Goal: Task Accomplishment & Management: Use online tool/utility

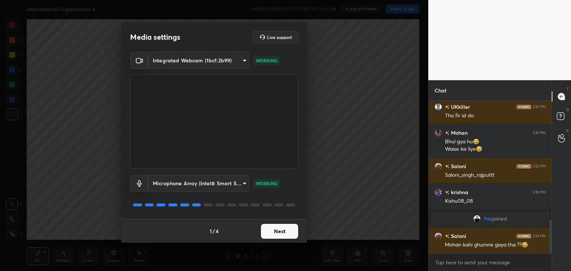
scroll to position [546, 0]
click at [282, 232] on button "Next" at bounding box center [279, 231] width 37 height 15
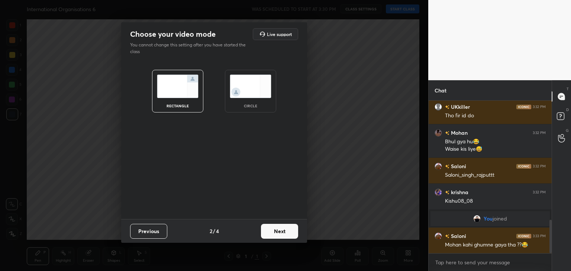
click at [259, 104] on div "circle" at bounding box center [251, 106] width 30 height 4
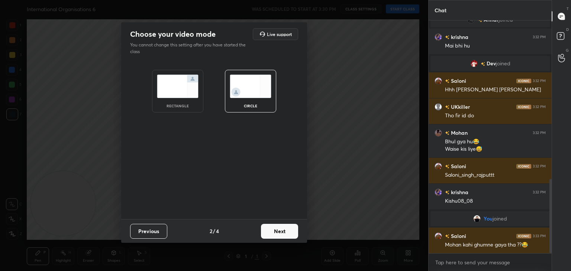
scroll to position [499, 0]
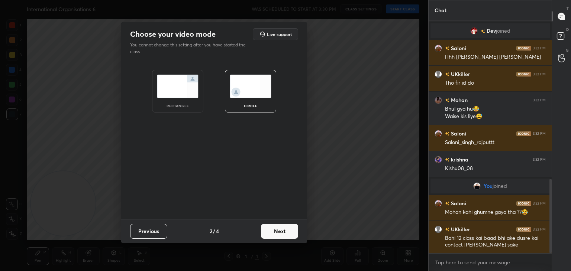
click at [288, 236] on button "Next" at bounding box center [279, 231] width 37 height 15
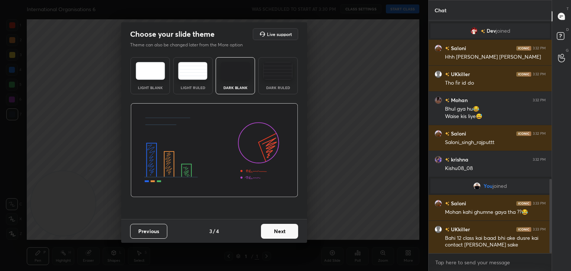
click at [288, 236] on button "Next" at bounding box center [279, 231] width 37 height 15
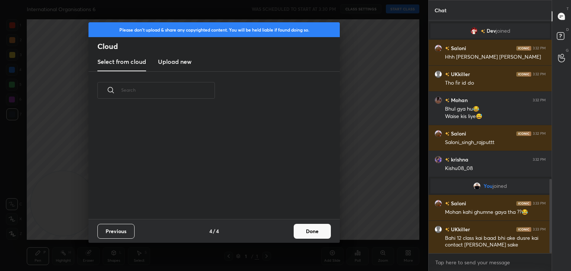
scroll to position [110, 239]
click at [180, 62] on h3 "Upload new" at bounding box center [174, 61] width 33 height 9
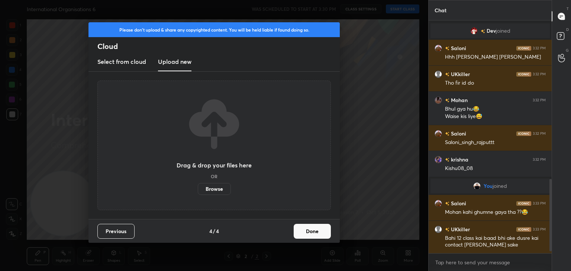
scroll to position [525, 0]
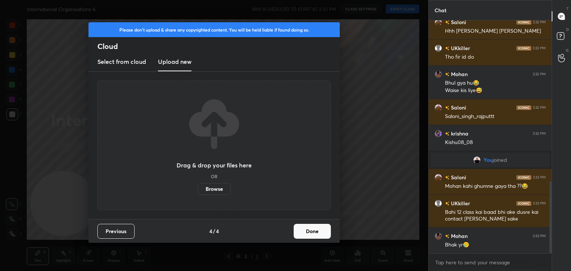
click at [213, 189] on label "Browse" at bounding box center [214, 189] width 33 height 12
click at [198, 189] on input "Browse" at bounding box center [198, 189] width 0 height 12
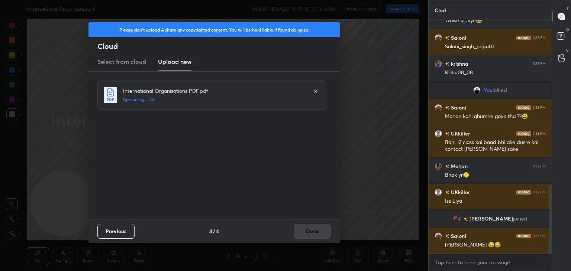
scroll to position [584, 0]
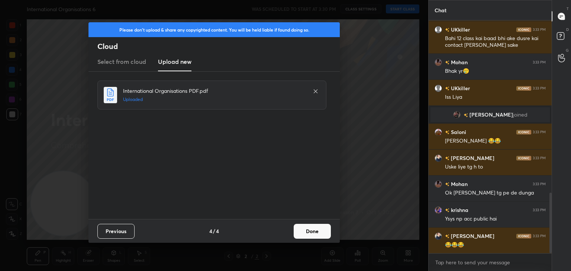
click at [318, 233] on button "Done" at bounding box center [312, 231] width 37 height 15
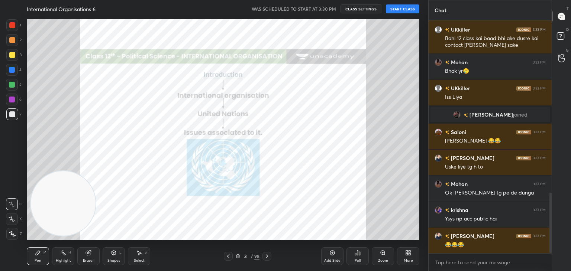
click at [406, 10] on button "START CLASS" at bounding box center [402, 8] width 33 height 9
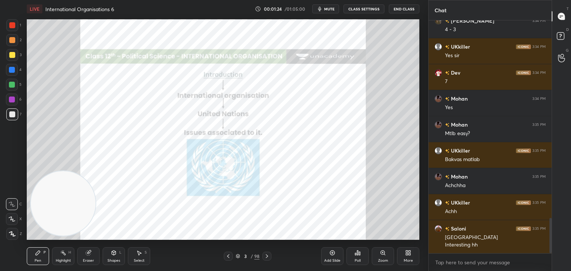
scroll to position [1300, 0]
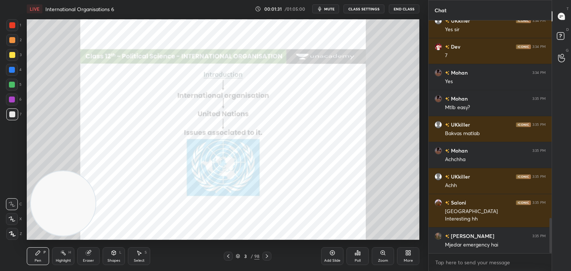
click at [88, 253] on icon at bounding box center [88, 253] width 5 height 5
click at [42, 256] on div "Pen P" at bounding box center [38, 256] width 22 height 18
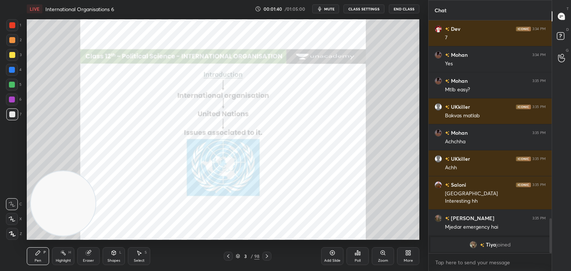
click at [16, 25] on div at bounding box center [12, 25] width 12 height 12
click at [14, 231] on icon at bounding box center [12, 233] width 7 height 5
click at [13, 231] on div at bounding box center [12, 234] width 12 height 12
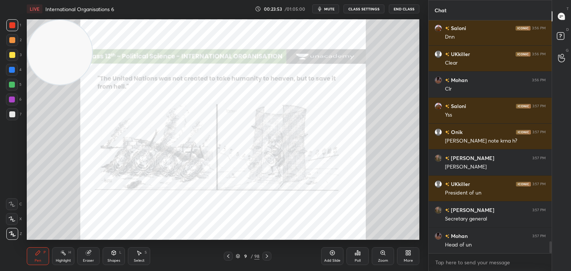
scroll to position [4323, 0]
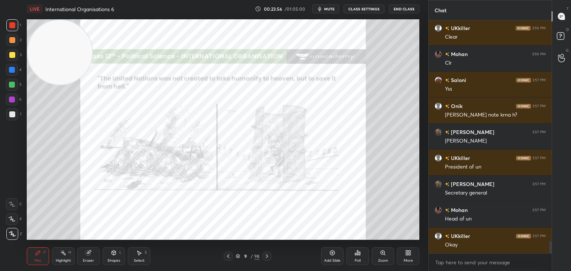
click at [91, 256] on div "Eraser" at bounding box center [88, 256] width 22 height 18
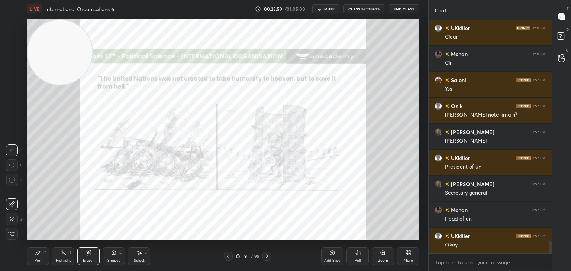
click at [39, 252] on icon at bounding box center [38, 253] width 4 height 4
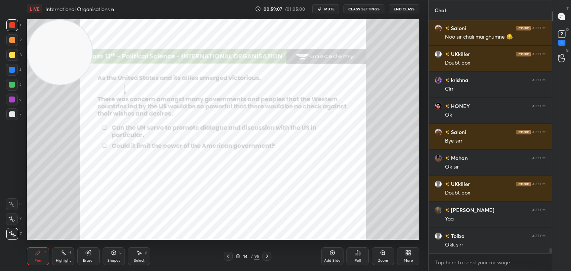
scroll to position [9985, 0]
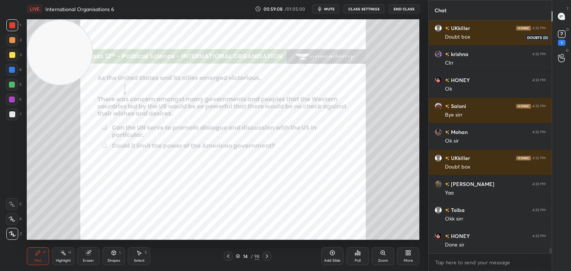
click at [560, 38] on rect at bounding box center [561, 34] width 7 height 7
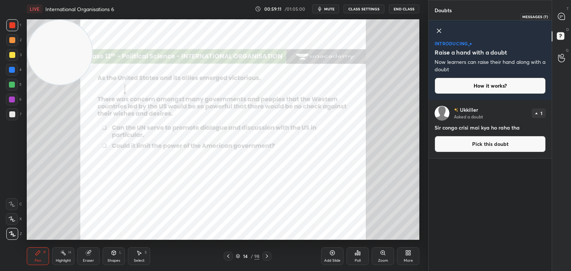
click at [567, 20] on div at bounding box center [561, 16] width 15 height 13
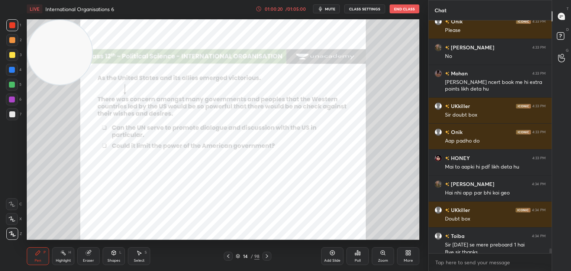
scroll to position [10654, 0]
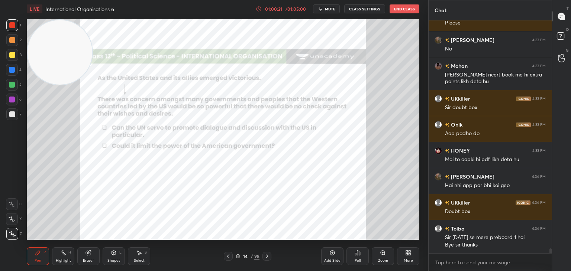
click at [409, 11] on button "End Class" at bounding box center [404, 8] width 30 height 9
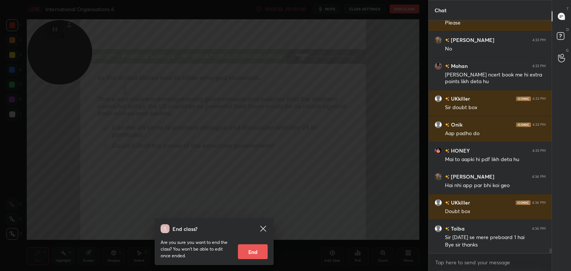
scroll to position [10687, 0]
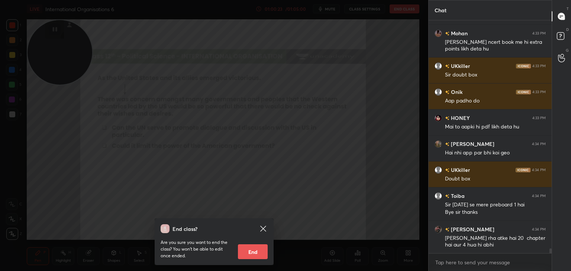
click at [253, 251] on button "End" at bounding box center [253, 251] width 30 height 15
type textarea "x"
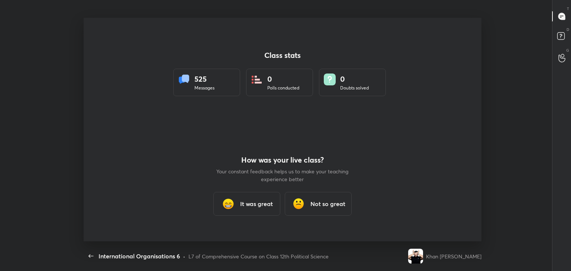
scroll to position [0, 0]
click at [272, 205] on h3 "It was great" at bounding box center [256, 204] width 33 height 9
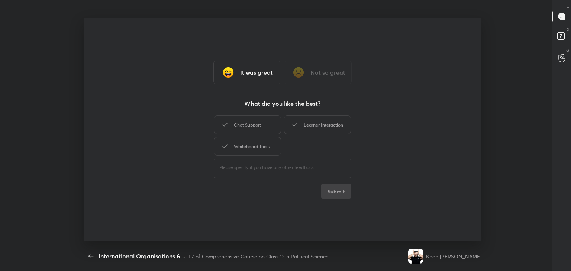
click at [305, 122] on div "Learner Interaction" at bounding box center [317, 125] width 67 height 19
click at [262, 147] on div "Whiteboard Tools" at bounding box center [247, 146] width 67 height 19
click at [336, 191] on button "Submit" at bounding box center [336, 191] width 30 height 15
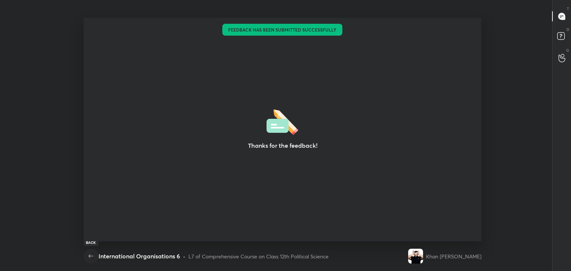
click at [87, 255] on icon "button" at bounding box center [91, 256] width 9 height 9
